Goal: Information Seeking & Learning: Learn about a topic

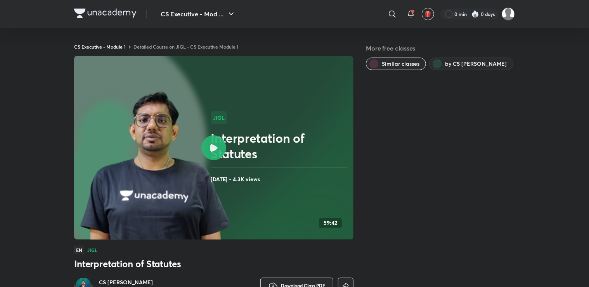
click at [213, 147] on icon at bounding box center [213, 147] width 7 height 7
